Goal: Check status: Check status

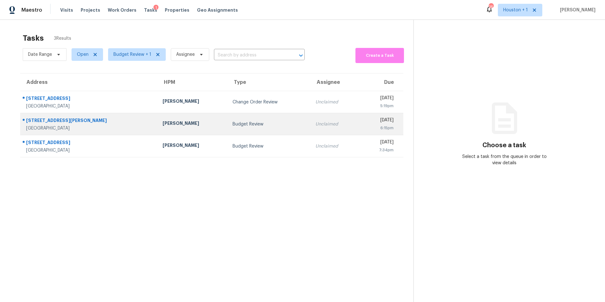
click at [158, 129] on td "[PERSON_NAME]" at bounding box center [193, 124] width 70 height 22
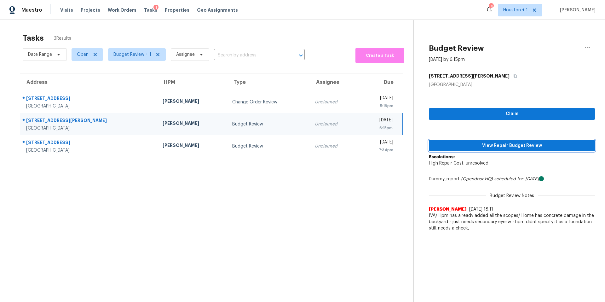
click at [471, 141] on button "View Repair Budget Review" at bounding box center [512, 146] width 166 height 12
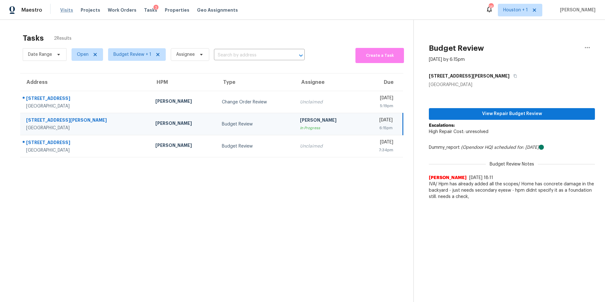
click at [68, 9] on span "Visits" at bounding box center [66, 10] width 13 height 6
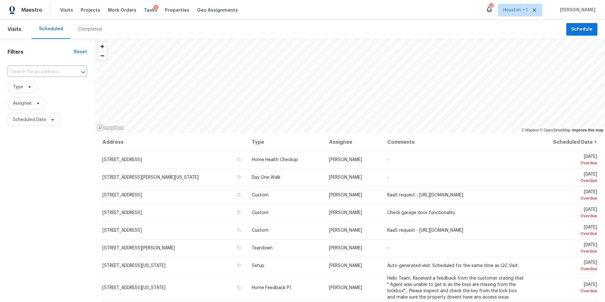
click at [153, 10] on div "2" at bounding box center [155, 8] width 5 height 6
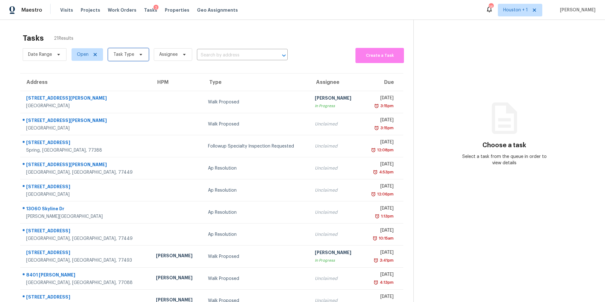
click at [126, 56] on span "Task Type" at bounding box center [123, 54] width 21 height 6
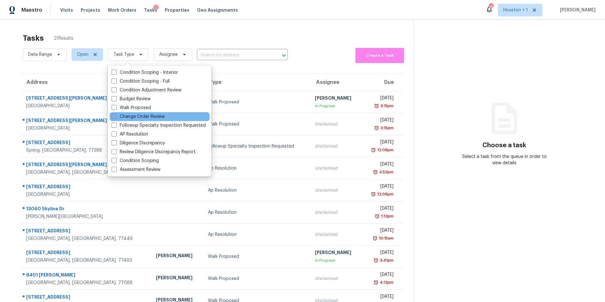
click at [132, 116] on label "Change Order Review" at bounding box center [138, 116] width 53 height 6
click at [116, 116] on input "Change Order Review" at bounding box center [114, 115] width 4 height 4
checkbox input "true"
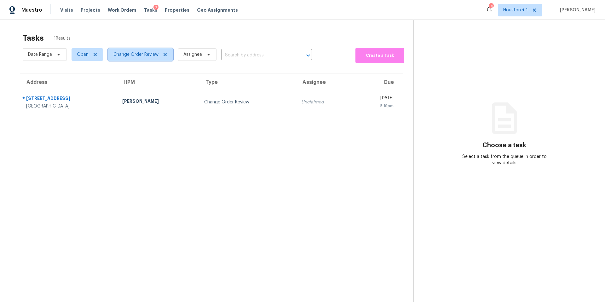
click at [139, 55] on span "Change Order Review" at bounding box center [135, 54] width 45 height 6
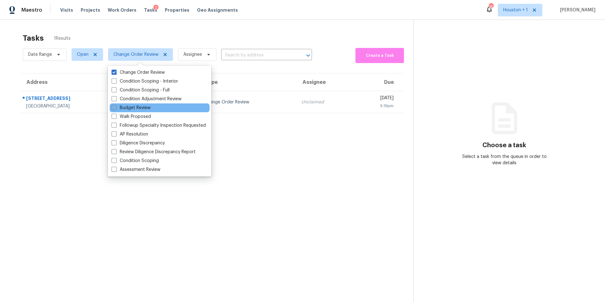
click at [119, 108] on label "Budget Review" at bounding box center [131, 108] width 39 height 6
click at [116, 108] on input "Budget Review" at bounding box center [114, 107] width 4 height 4
checkbox input "true"
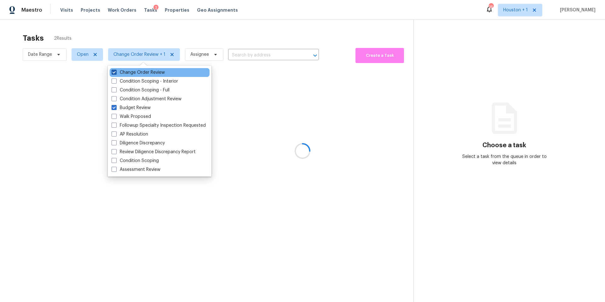
click at [126, 72] on label "Change Order Review" at bounding box center [138, 72] width 53 height 6
click at [116, 72] on input "Change Order Review" at bounding box center [114, 71] width 4 height 4
checkbox input "false"
click at [130, 37] on div at bounding box center [302, 151] width 605 height 302
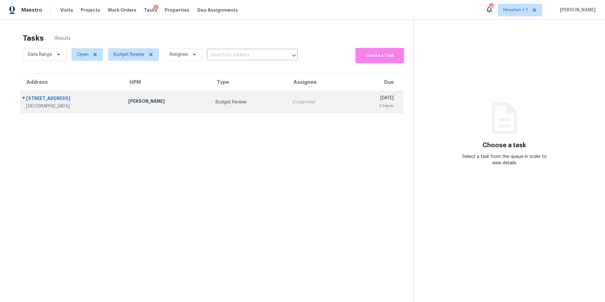
click at [53, 96] on div "[STREET_ADDRESS]" at bounding box center [72, 99] width 92 height 8
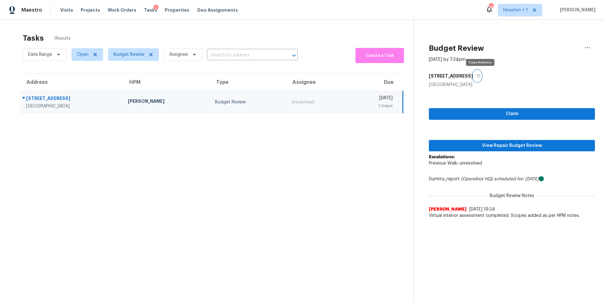
click at [480, 76] on icon "button" at bounding box center [479, 76] width 4 height 4
click at [473, 143] on span "View Repair Budget Review" at bounding box center [512, 146] width 156 height 8
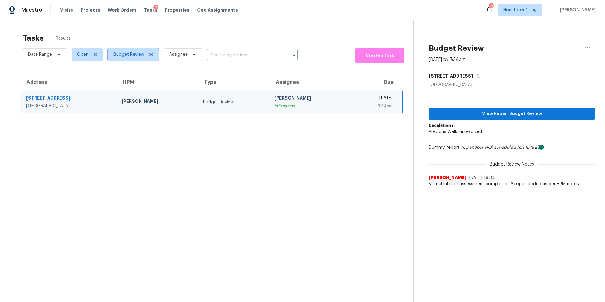
click at [128, 56] on span "Budget Review" at bounding box center [128, 54] width 31 height 6
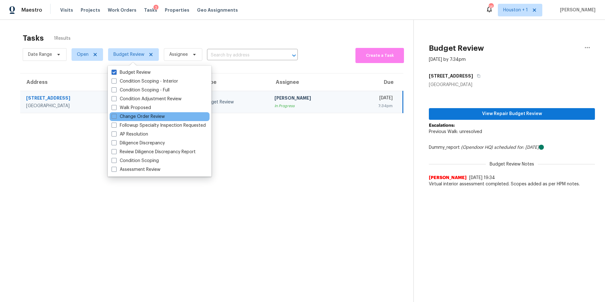
click at [120, 120] on div "Change Order Review" at bounding box center [160, 116] width 100 height 9
click at [120, 119] on label "Change Order Review" at bounding box center [138, 116] width 53 height 6
click at [116, 118] on input "Change Order Review" at bounding box center [114, 115] width 4 height 4
checkbox input "true"
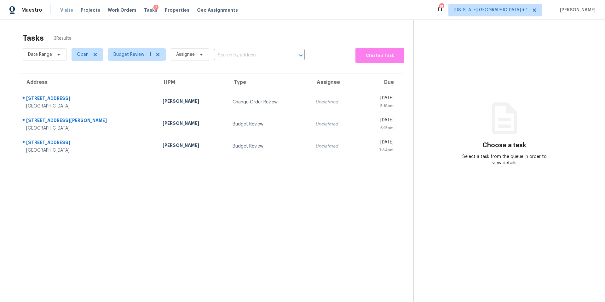
click at [62, 8] on span "Visits" at bounding box center [66, 10] width 13 height 6
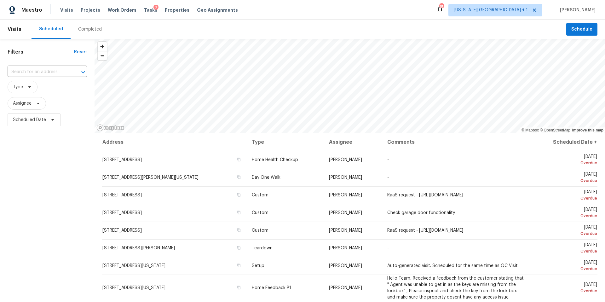
click at [81, 30] on div "Completed" at bounding box center [90, 29] width 24 height 6
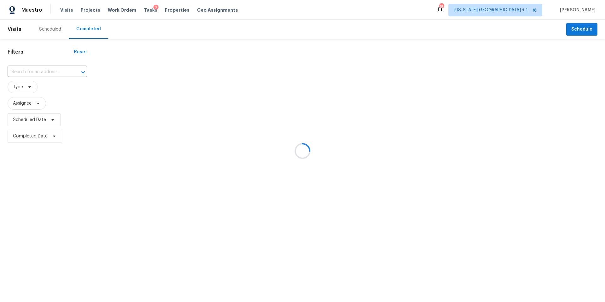
click at [24, 79] on div at bounding box center [302, 151] width 605 height 302
click at [27, 73] on div at bounding box center [302, 151] width 605 height 302
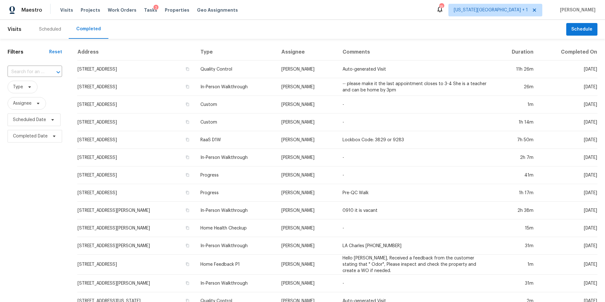
click at [28, 72] on input "text" at bounding box center [26, 72] width 37 height 10
paste input "[STREET_ADDRESS][PERSON_NAME]"
type input "[STREET_ADDRESS][PERSON_NAME]"
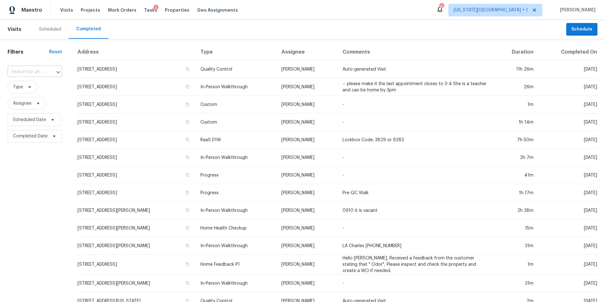
click at [39, 70] on input "text" at bounding box center [26, 72] width 37 height 10
type input "2905"
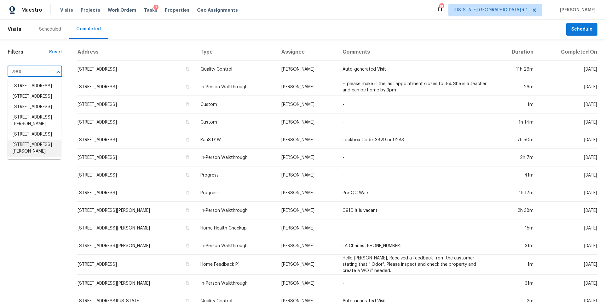
click at [17, 157] on li "[STREET_ADDRESS][PERSON_NAME]" at bounding box center [35, 148] width 54 height 17
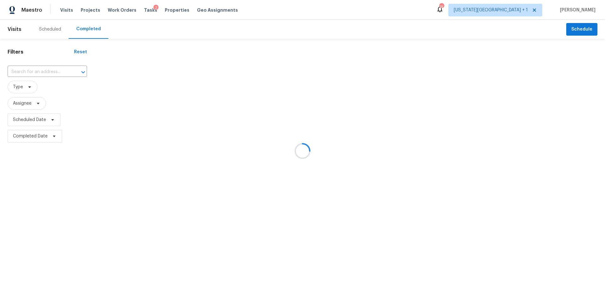
type input "[STREET_ADDRESS][PERSON_NAME]"
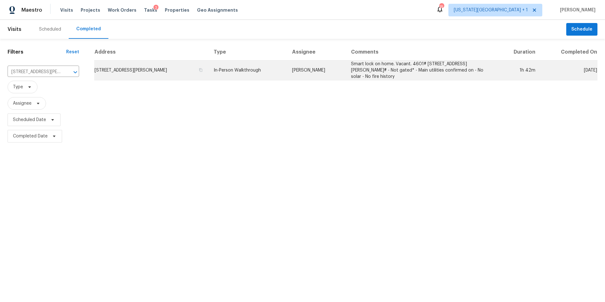
click at [169, 69] on td "[STREET_ADDRESS][PERSON_NAME]" at bounding box center [151, 70] width 114 height 20
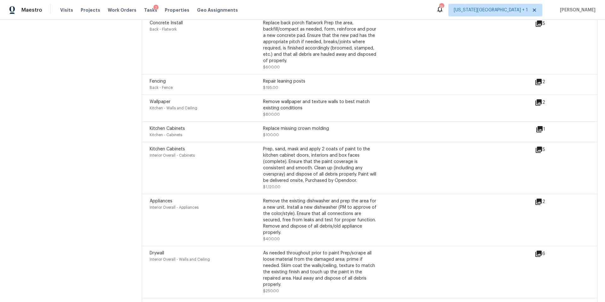
scroll to position [1630, 0]
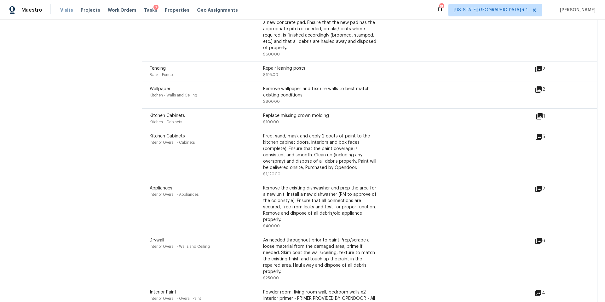
click at [62, 9] on span "Visits" at bounding box center [66, 10] width 13 height 6
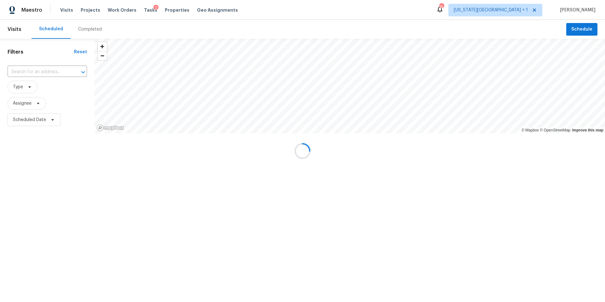
click at [90, 30] on div "Completed" at bounding box center [90, 29] width 24 height 6
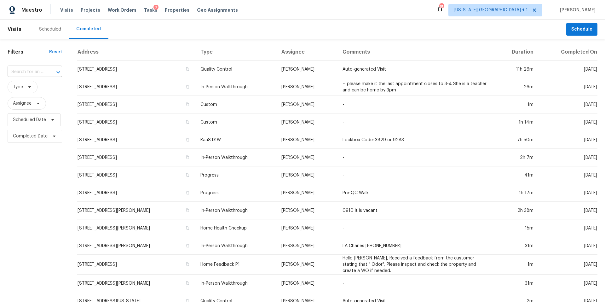
click at [29, 69] on input "text" at bounding box center [26, 72] width 37 height 10
paste input "[STREET_ADDRESS]"
type input "[STREET_ADDRESS]"
click at [40, 91] on li "[STREET_ADDRESS]" at bounding box center [35, 86] width 54 height 10
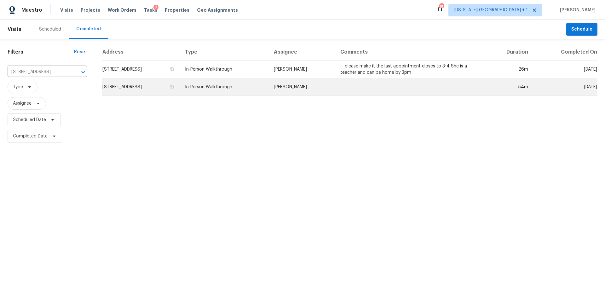
click at [144, 92] on td "[STREET_ADDRESS]" at bounding box center [141, 87] width 78 height 18
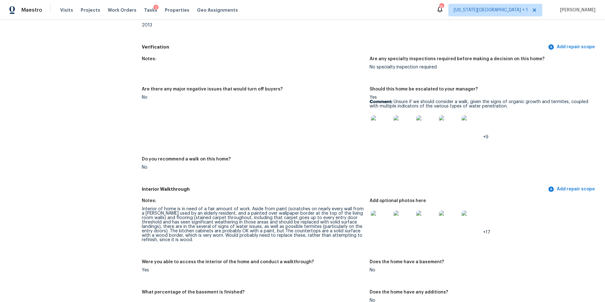
scroll to position [622, 0]
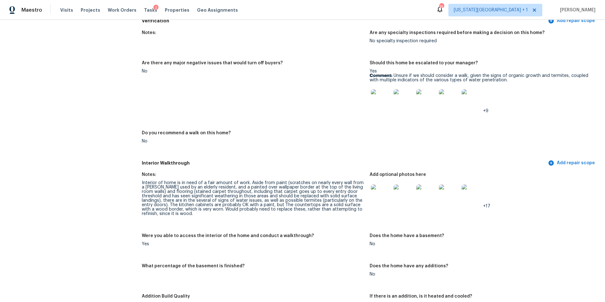
click at [383, 96] on img at bounding box center [381, 99] width 20 height 20
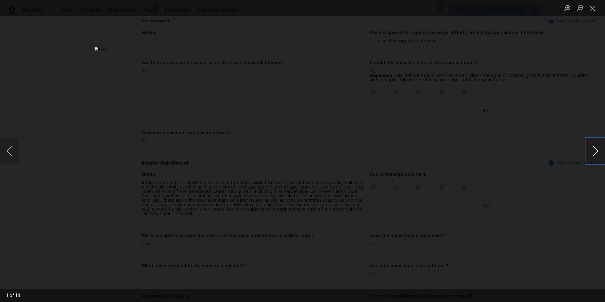
click at [596, 152] on button "Next image" at bounding box center [595, 150] width 19 height 25
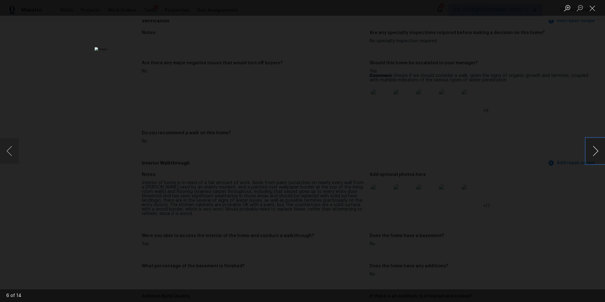
click at [596, 152] on button "Next image" at bounding box center [595, 150] width 19 height 25
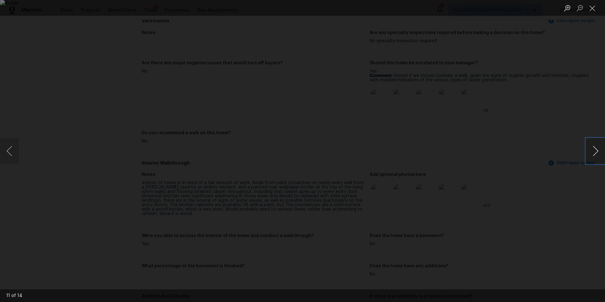
click at [596, 152] on button "Next image" at bounding box center [595, 150] width 19 height 25
click at [528, 172] on div "Lightbox" at bounding box center [302, 151] width 605 height 302
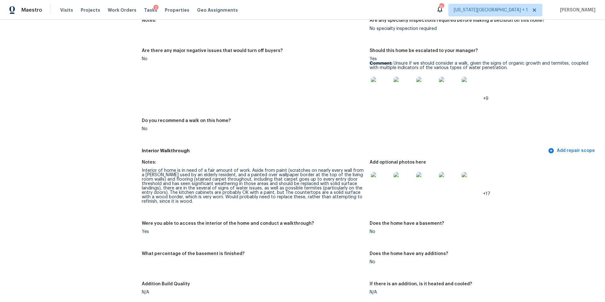
scroll to position [637, 0]
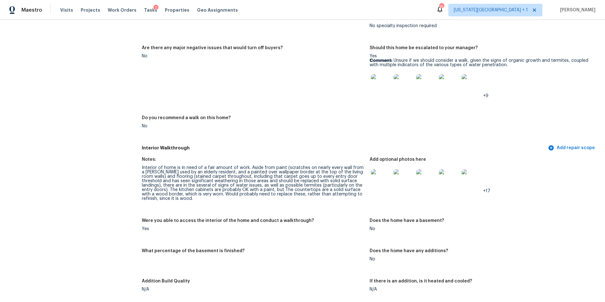
click at [474, 181] on img at bounding box center [472, 179] width 20 height 20
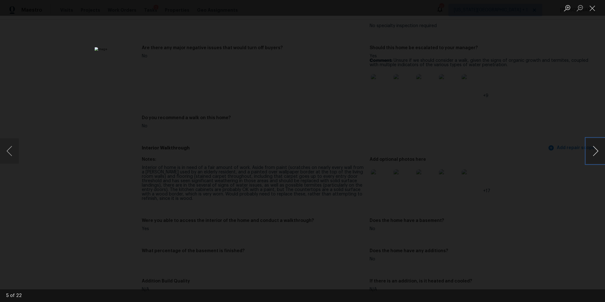
click at [601, 153] on button "Next image" at bounding box center [595, 150] width 19 height 25
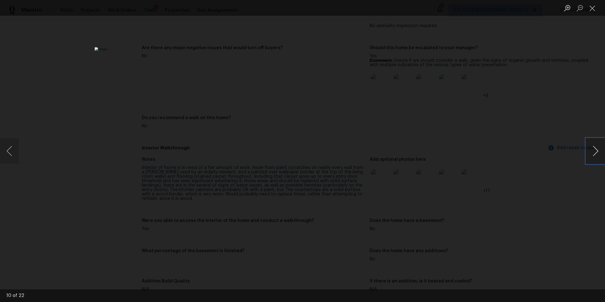
click at [601, 153] on button "Next image" at bounding box center [595, 150] width 19 height 25
click at [59, 70] on div "Lightbox" at bounding box center [302, 151] width 605 height 302
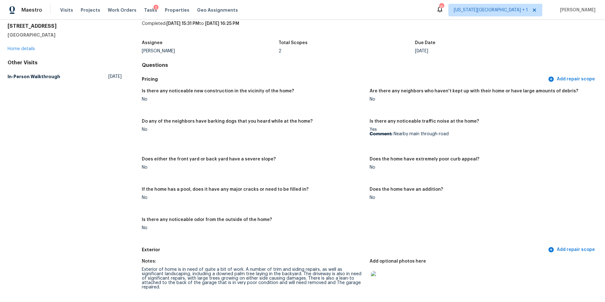
scroll to position [25, 0]
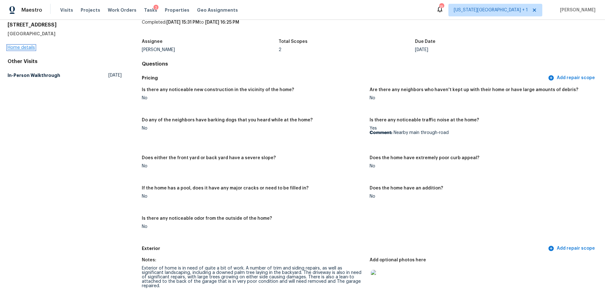
click at [28, 45] on link "Home details" at bounding box center [21, 47] width 27 height 4
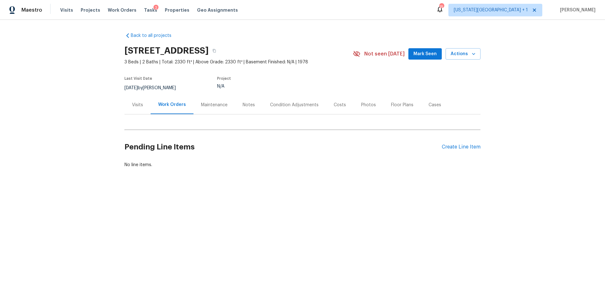
click at [132, 107] on div "Visits" at bounding box center [137, 105] width 11 height 6
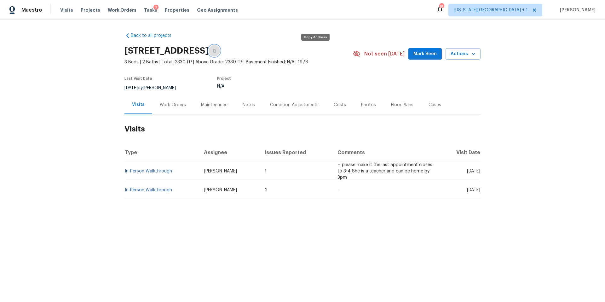
click at [216, 52] on icon "button" at bounding box center [214, 50] width 3 height 3
click at [136, 169] on td "In-Person Walkthrough" at bounding box center [161, 171] width 74 height 20
click at [136, 173] on link "In-Person Walkthrough" at bounding box center [148, 171] width 47 height 4
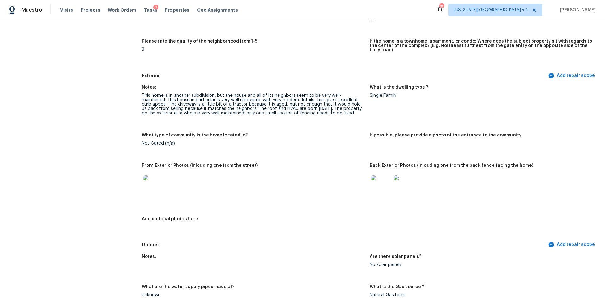
scroll to position [186, 0]
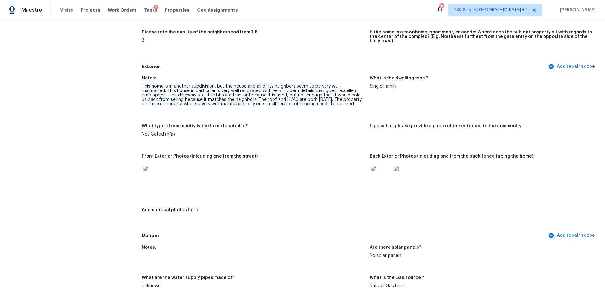
click at [158, 169] on img at bounding box center [153, 176] width 20 height 20
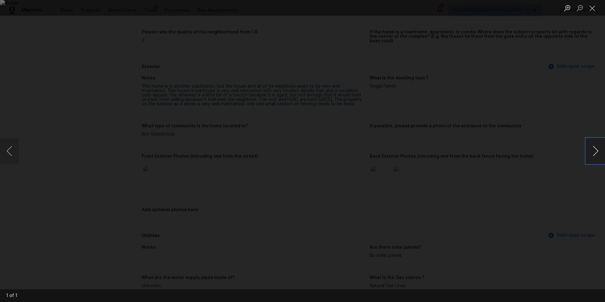
click at [597, 153] on button "Next image" at bounding box center [595, 150] width 19 height 25
click at [566, 168] on div "Lightbox" at bounding box center [302, 151] width 605 height 302
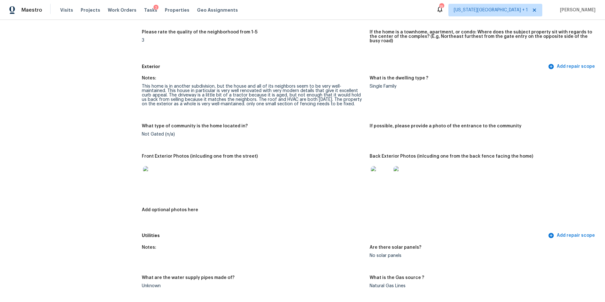
click at [384, 167] on img at bounding box center [381, 176] width 20 height 20
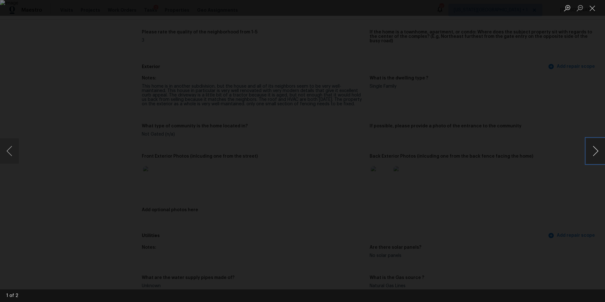
click at [597, 157] on button "Next image" at bounding box center [595, 150] width 19 height 25
click at [549, 187] on div "Lightbox" at bounding box center [302, 151] width 605 height 302
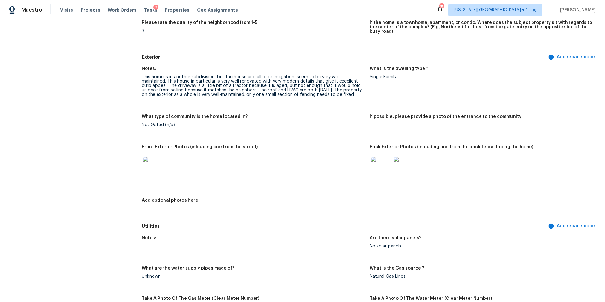
scroll to position [214, 0]
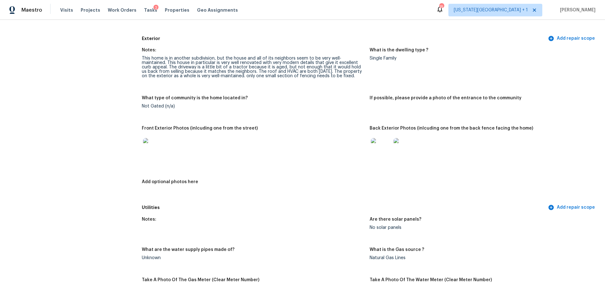
click at [411, 143] on img at bounding box center [403, 148] width 20 height 20
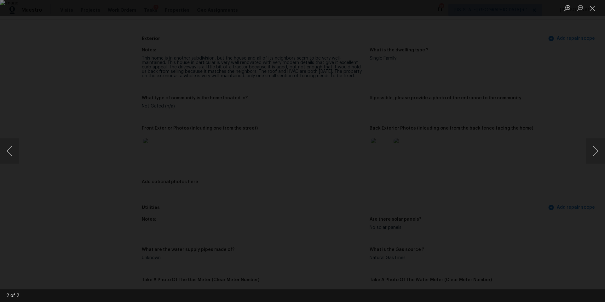
click at [527, 187] on div "Lightbox" at bounding box center [302, 151] width 605 height 302
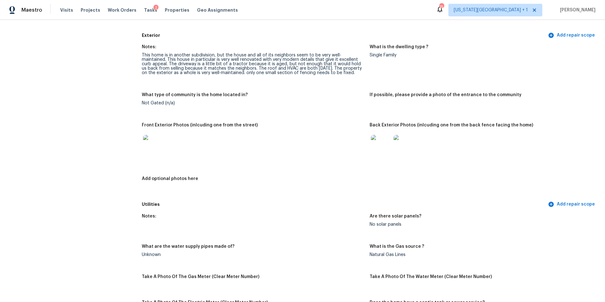
scroll to position [220, 0]
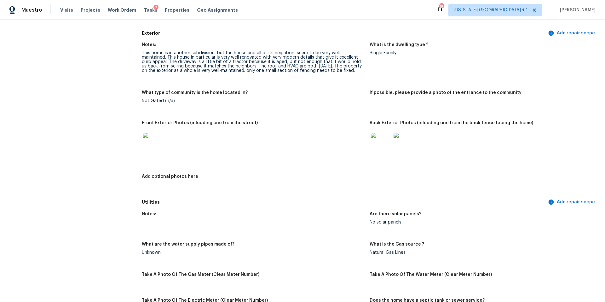
click at [407, 135] on img at bounding box center [403, 143] width 20 height 20
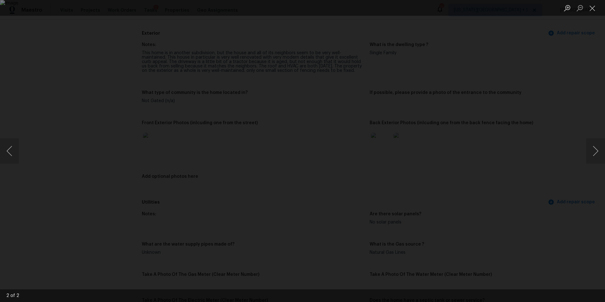
click at [485, 165] on div "Lightbox" at bounding box center [302, 151] width 605 height 302
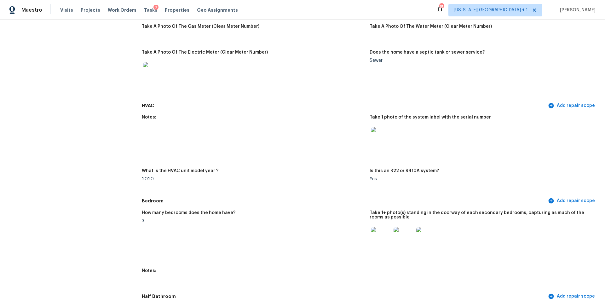
scroll to position [472, 0]
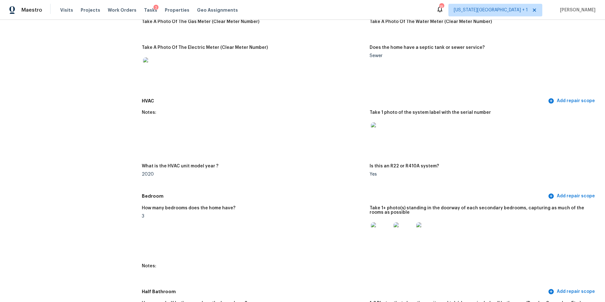
click at [376, 229] on img at bounding box center [381, 232] width 20 height 20
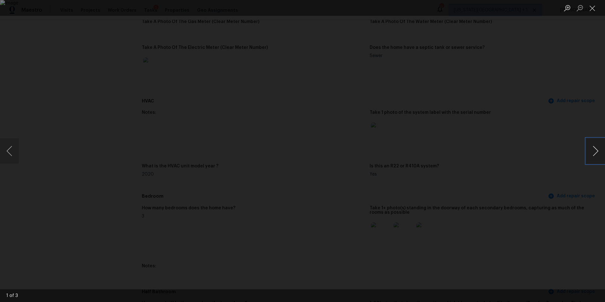
click at [592, 156] on button "Next image" at bounding box center [595, 150] width 19 height 25
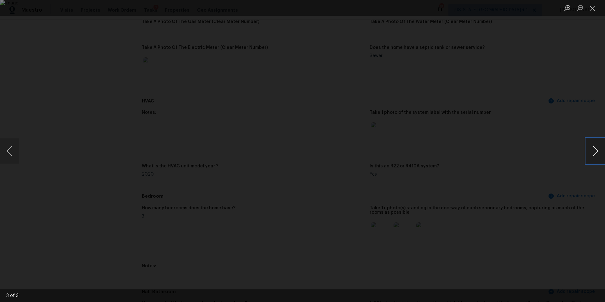
click at [592, 156] on button "Next image" at bounding box center [595, 150] width 19 height 25
click at [549, 198] on div "Lightbox" at bounding box center [302, 151] width 605 height 302
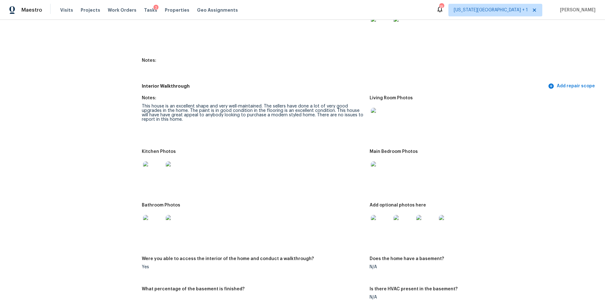
scroll to position [803, 0]
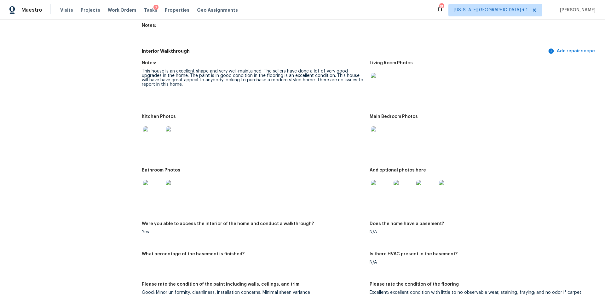
click at [156, 129] on img at bounding box center [153, 136] width 20 height 20
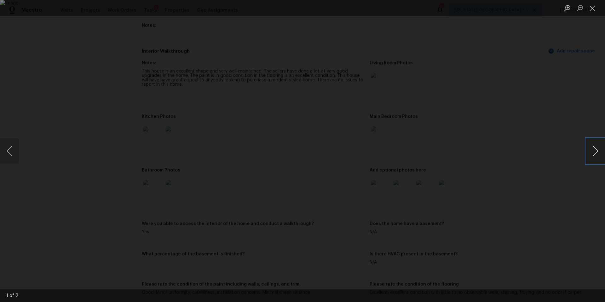
click at [593, 154] on button "Next image" at bounding box center [595, 150] width 19 height 25
click at [575, 166] on div "Lightbox" at bounding box center [302, 151] width 605 height 302
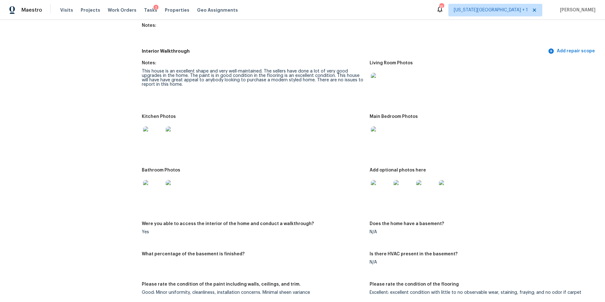
click at [381, 184] on img at bounding box center [381, 190] width 20 height 20
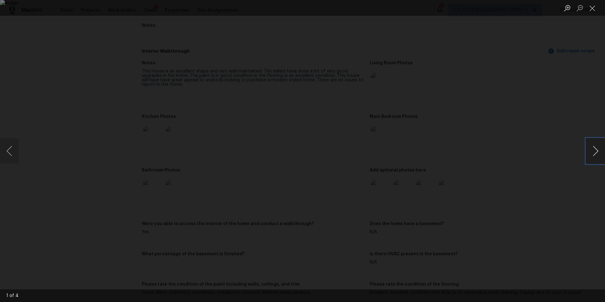
click at [596, 152] on button "Next image" at bounding box center [595, 150] width 19 height 25
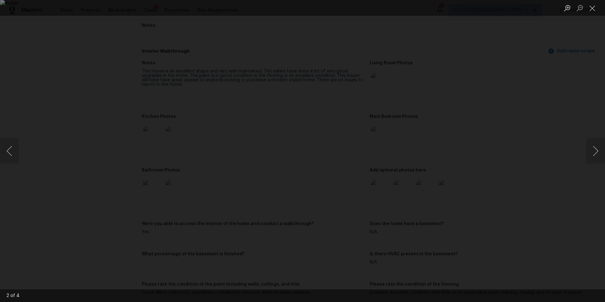
click at [547, 175] on div "Lightbox" at bounding box center [302, 151] width 605 height 302
